Goal: Information Seeking & Learning: Learn about a topic

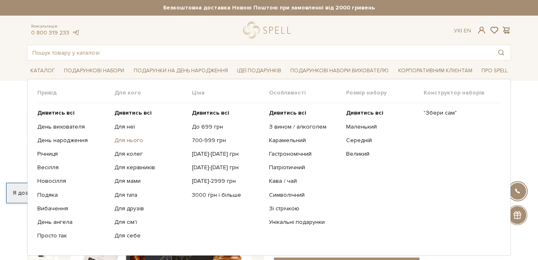
click at [137, 138] on link "Для нього" at bounding box center [149, 140] width 71 height 7
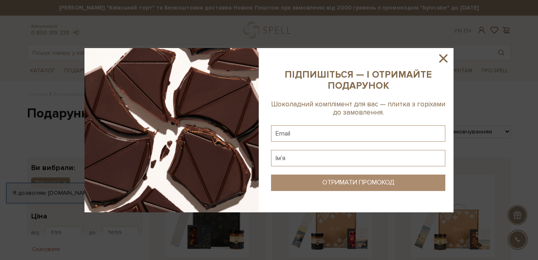
click at [446, 60] on icon at bounding box center [444, 58] width 14 height 14
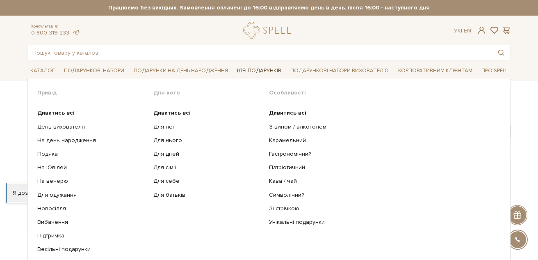
click at [274, 71] on link "Ідеї подарунків" at bounding box center [259, 70] width 51 height 13
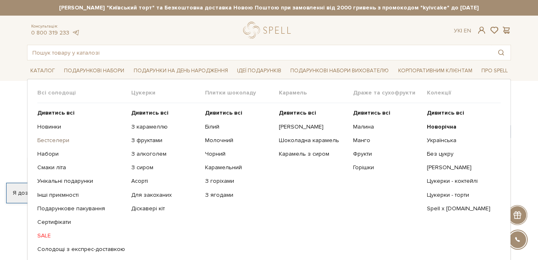
click at [60, 138] on link "Бестселери" at bounding box center [81, 140] width 88 height 7
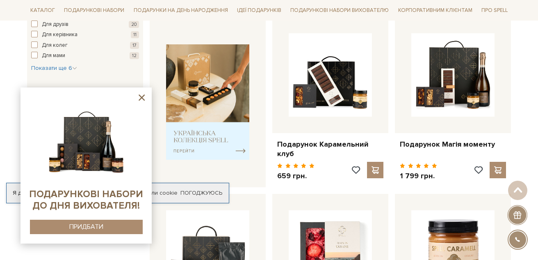
scroll to position [287, 0]
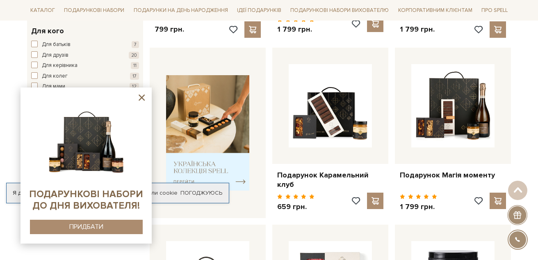
click at [142, 97] on icon at bounding box center [142, 97] width 6 height 6
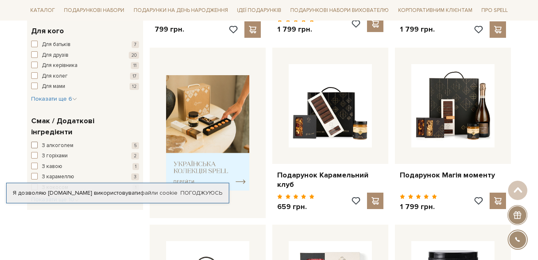
click at [64, 142] on span "З алкоголем" at bounding box center [58, 146] width 32 height 8
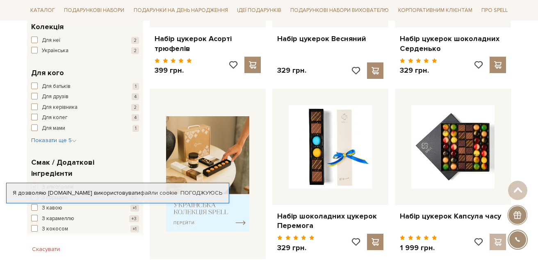
scroll to position [287, 0]
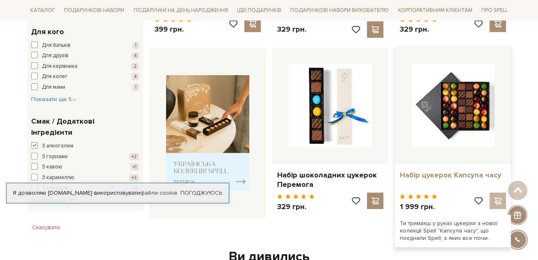
click at [447, 177] on link "Набір цукерок Капсула часу" at bounding box center [453, 174] width 106 height 9
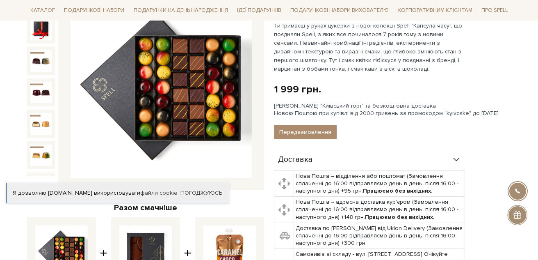
scroll to position [123, 0]
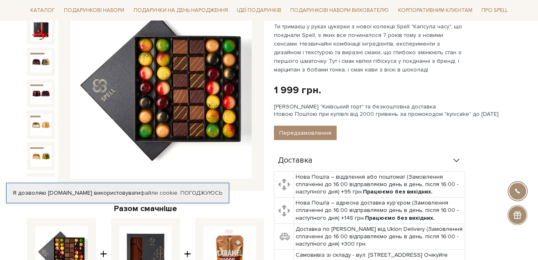
click at [220, 103] on img at bounding box center [161, 88] width 181 height 181
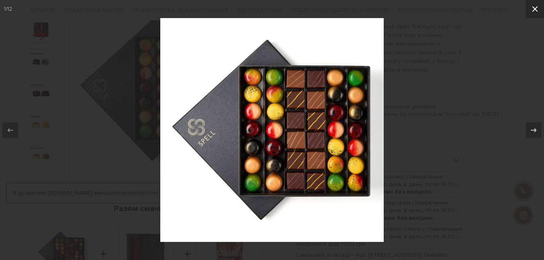
click at [538, 9] on icon at bounding box center [536, 9] width 10 height 10
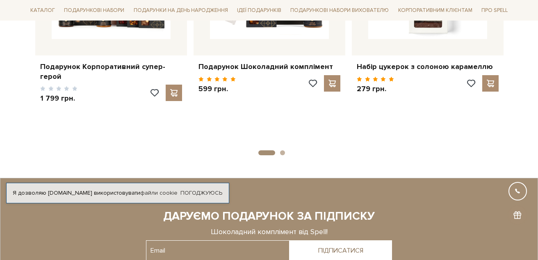
scroll to position [1026, 0]
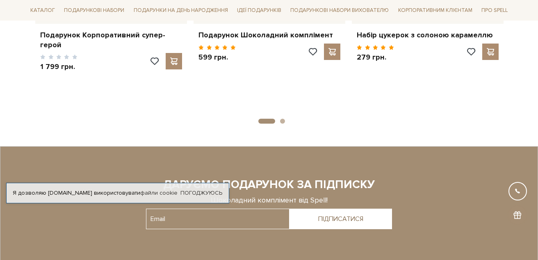
drag, startPoint x: 538, startPoint y: 202, endPoint x: 540, endPoint y: 196, distance: 6.6
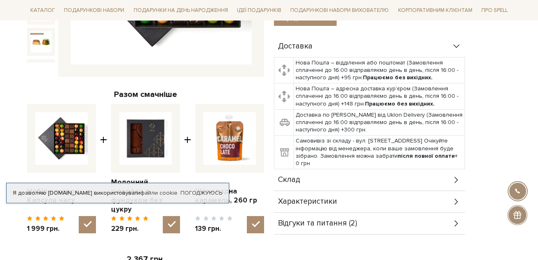
scroll to position [246, 0]
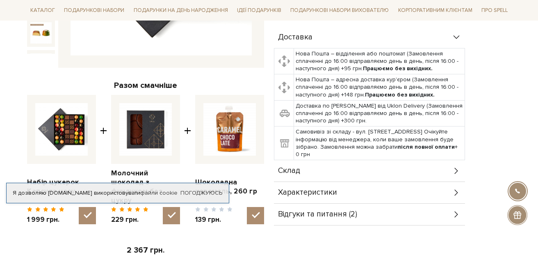
click at [321, 191] on span "Характеристики" at bounding box center [307, 192] width 59 height 7
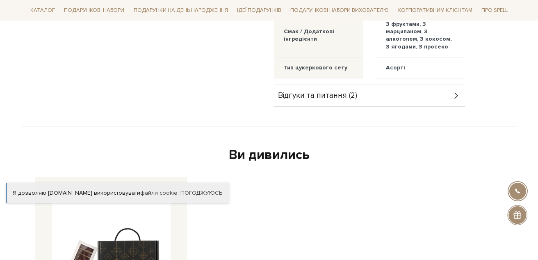
scroll to position [698, 0]
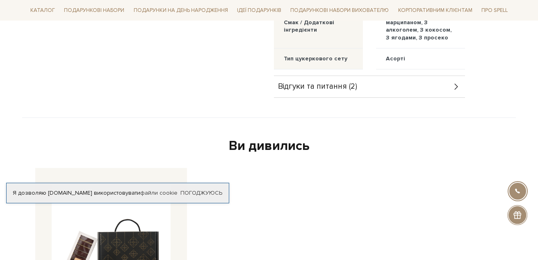
click at [341, 90] on span "Відгуки та питання (2)" at bounding box center [317, 86] width 79 height 7
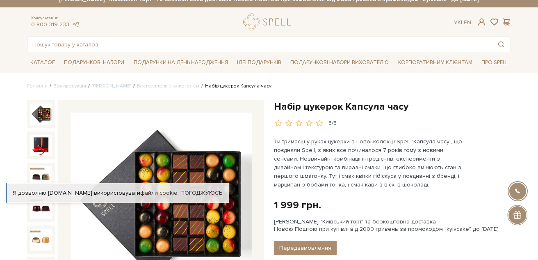
scroll to position [0, 0]
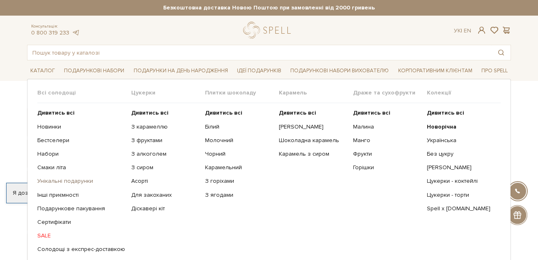
click at [83, 182] on link "Унікальні подарунки" at bounding box center [81, 180] width 88 height 7
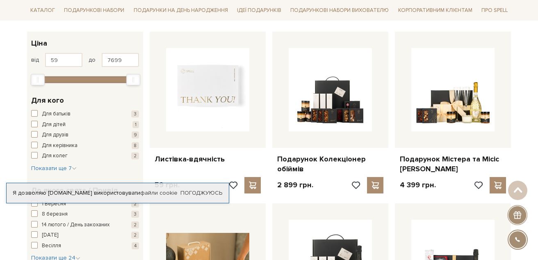
scroll to position [205, 0]
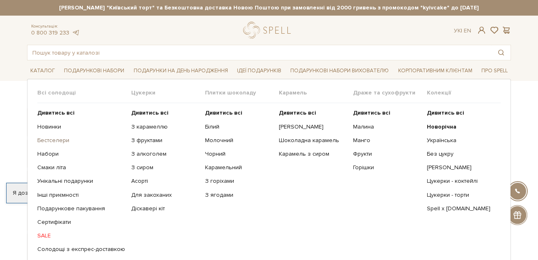
click at [68, 139] on link "Бестселери" at bounding box center [81, 140] width 88 height 7
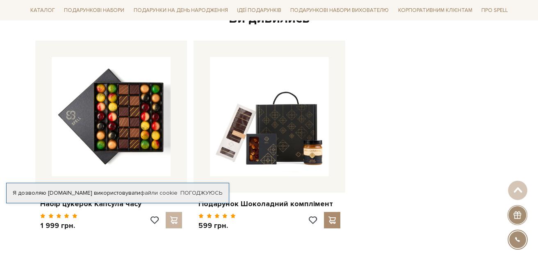
scroll to position [1313, 0]
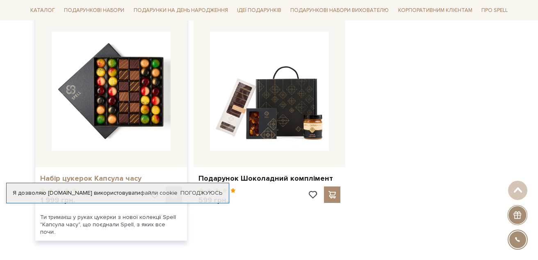
click at [81, 174] on link "Набір цукерок Капсула часу" at bounding box center [111, 178] width 142 height 9
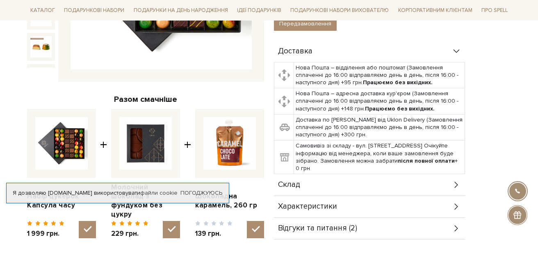
scroll to position [246, 0]
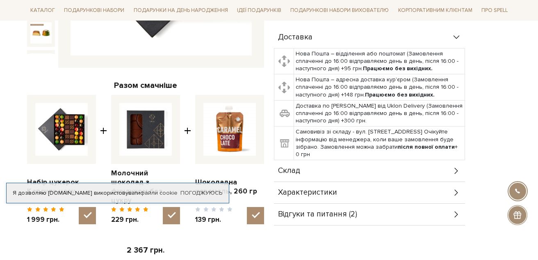
click at [309, 192] on span "Характеристики" at bounding box center [307, 192] width 59 height 7
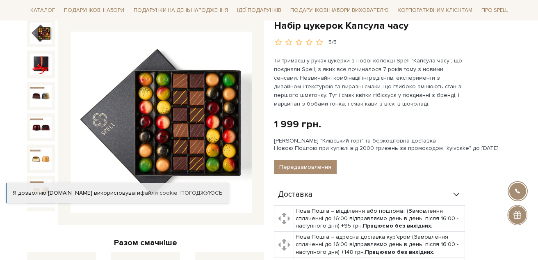
scroll to position [82, 0]
